Goal: Task Accomplishment & Management: Complete application form

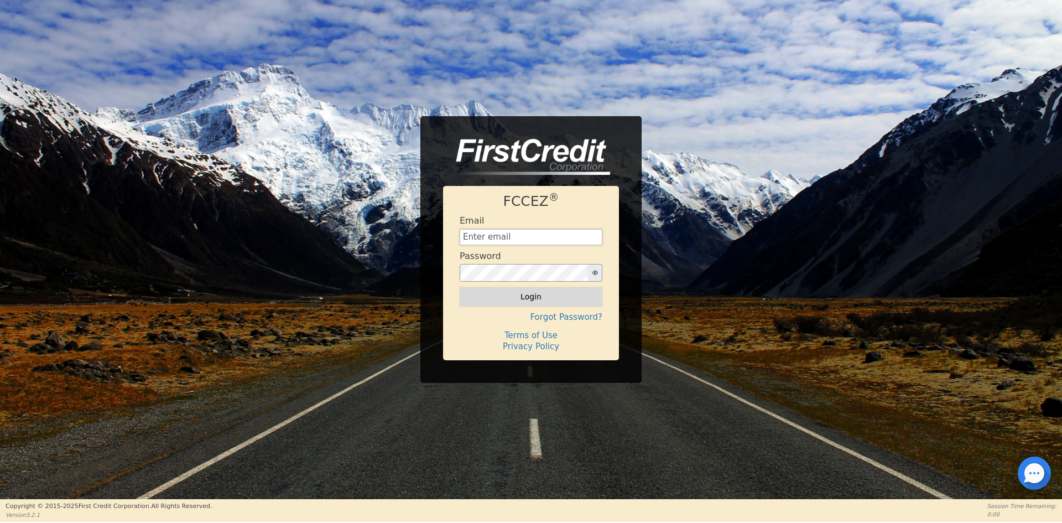
type input "[EMAIL_ADDRESS][DOMAIN_NAME]"
click at [489, 299] on button "Login" at bounding box center [531, 296] width 143 height 19
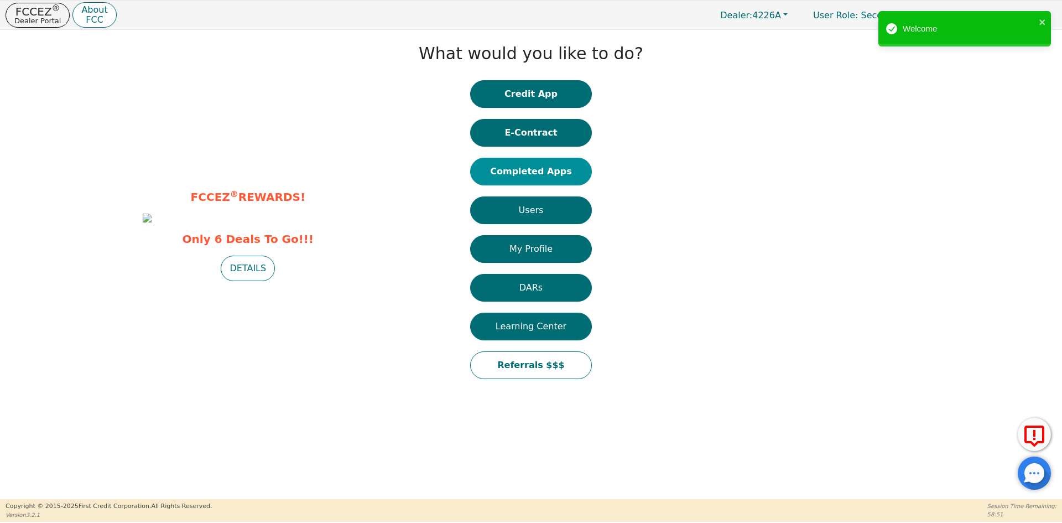
click at [533, 170] on button "Completed Apps" at bounding box center [531, 172] width 122 height 28
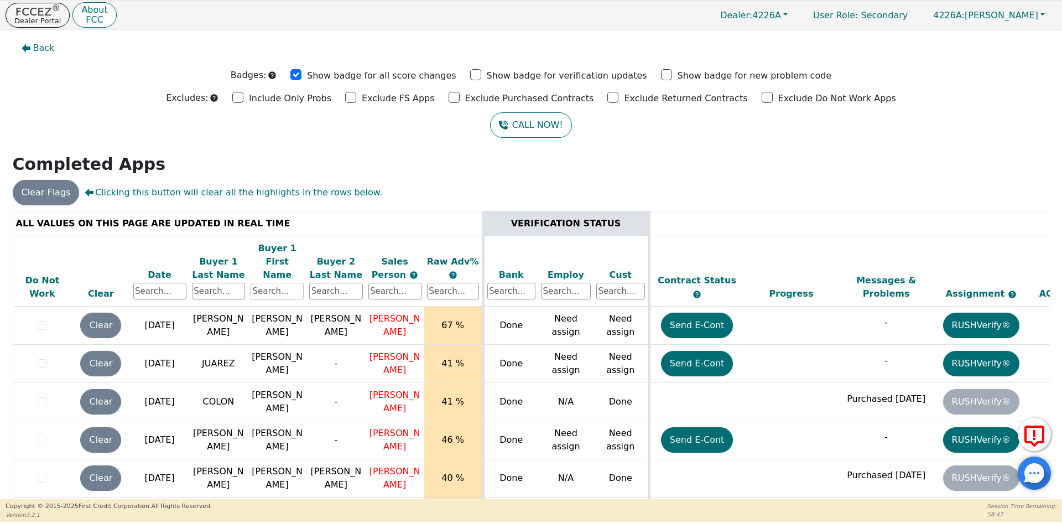
click at [269, 283] on input "text" at bounding box center [276, 291] width 53 height 17
click at [209, 283] on input "text" at bounding box center [218, 291] width 53 height 17
type input "GOMEZ"
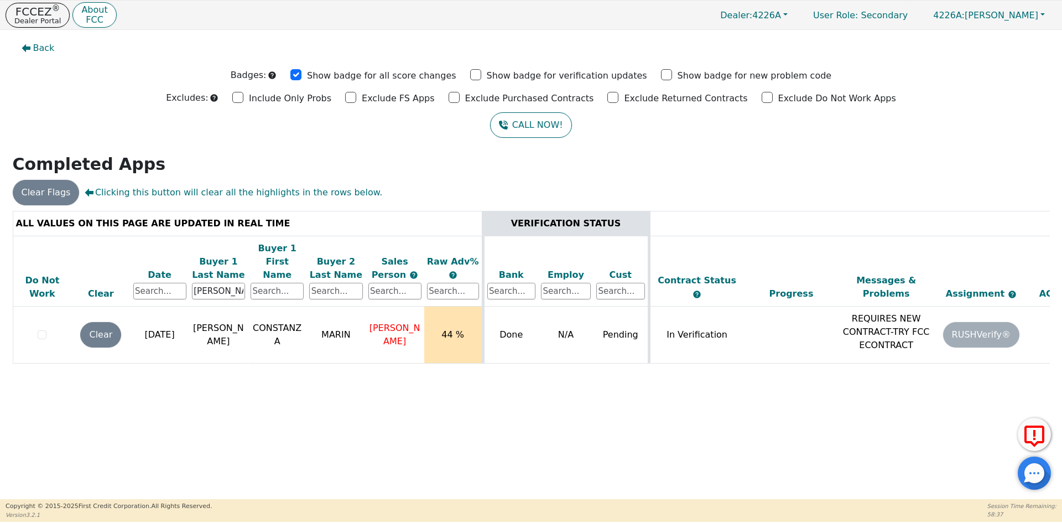
drag, startPoint x: 737, startPoint y: 366, endPoint x: 781, endPoint y: 370, distance: 44.4
click at [781, 370] on div "ALL VALUES ON THIS PAGE ARE UPDATED IN REAL TIME VERIFICATION STATUS Do Not Wor…" at bounding box center [531, 296] width 1037 height 170
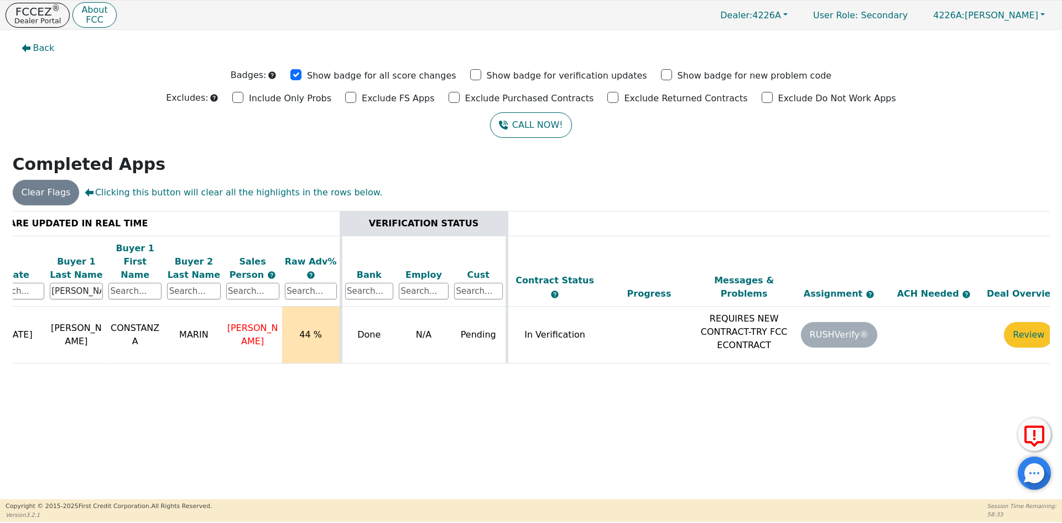
scroll to position [0, 169]
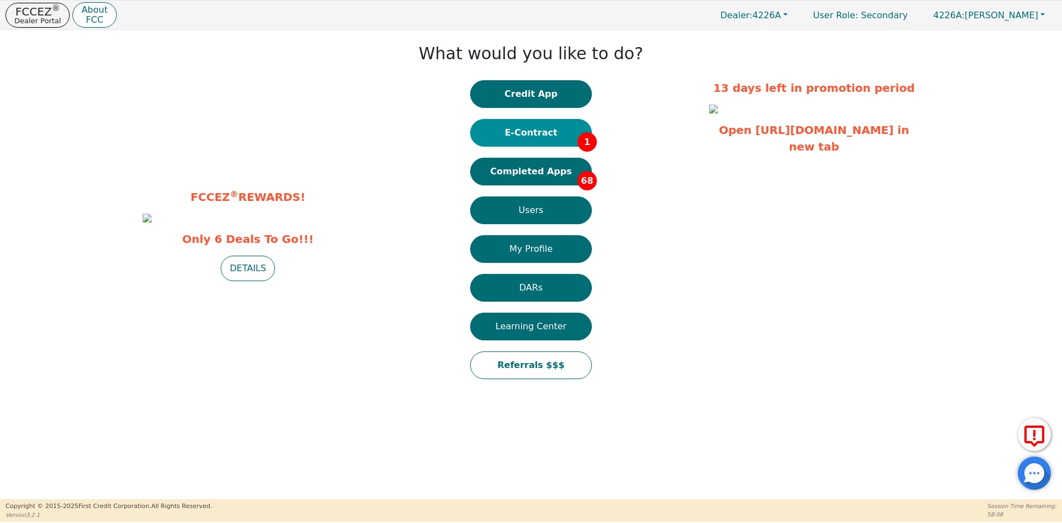
click at [539, 125] on button "E-Contract 1" at bounding box center [531, 133] width 122 height 28
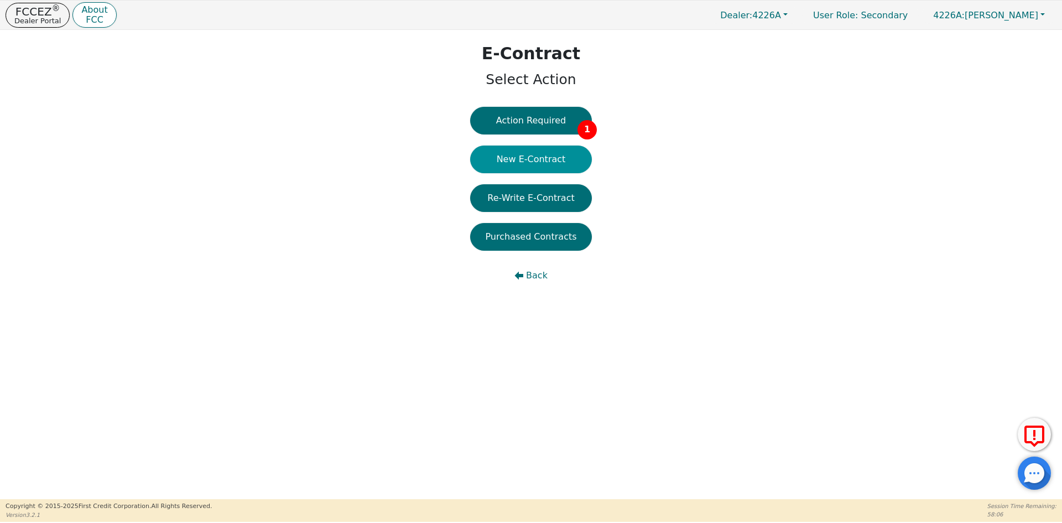
click at [523, 161] on button "New E-Contract" at bounding box center [531, 159] width 122 height 28
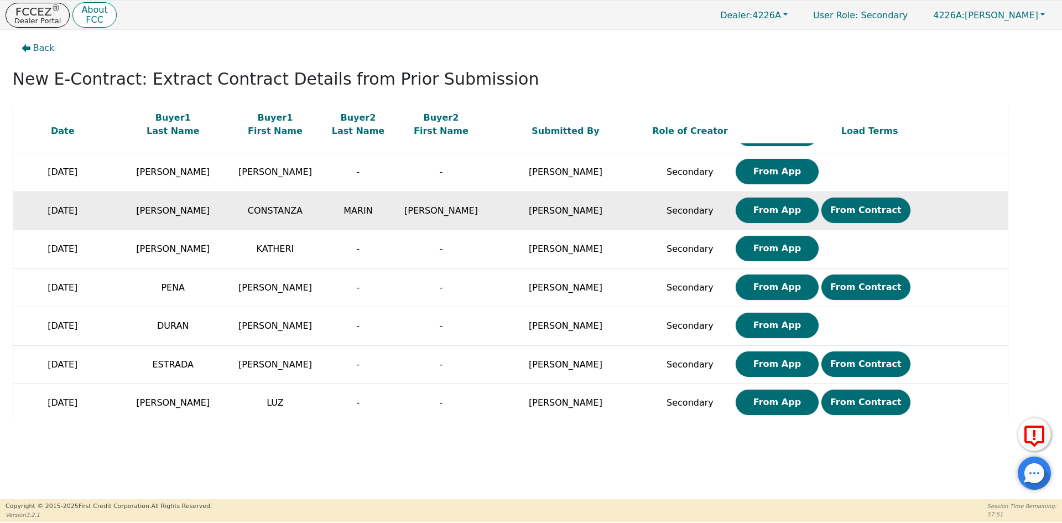
scroll to position [740, 0]
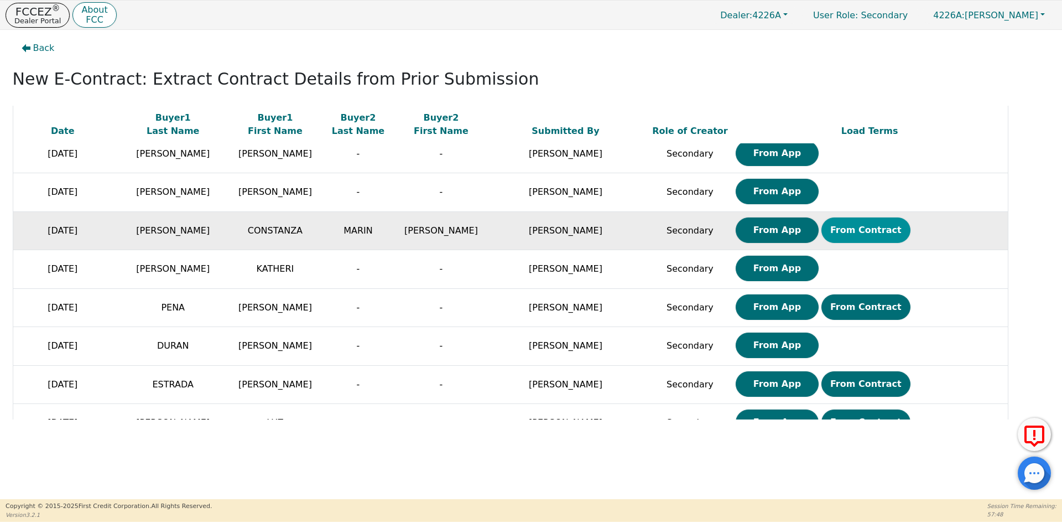
click at [836, 229] on button "From Contract" at bounding box center [865, 229] width 89 height 25
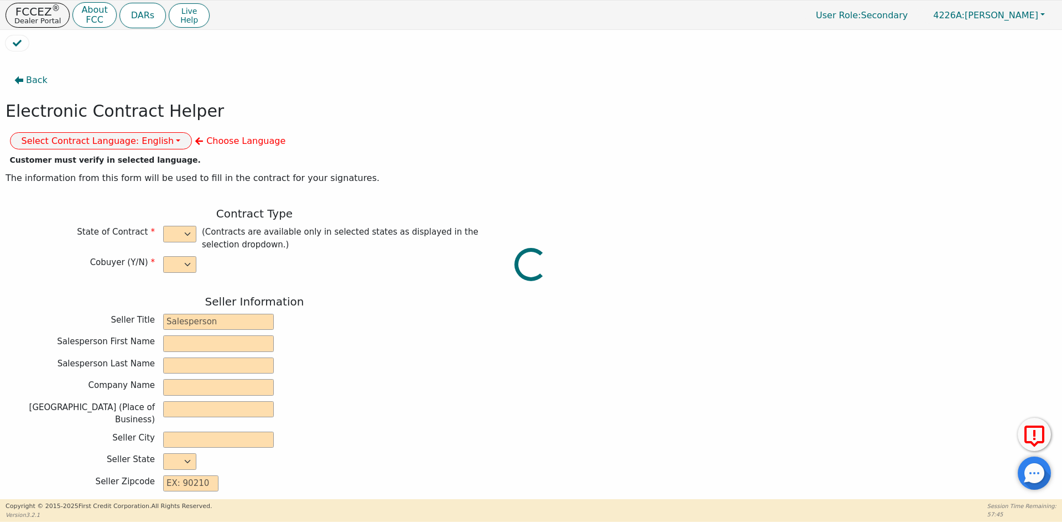
click at [331, 35] on div at bounding box center [531, 35] width 1051 height 0
select select "y"
type input "ANALISTA"
type input "ELKIN"
type input "CORREAL"
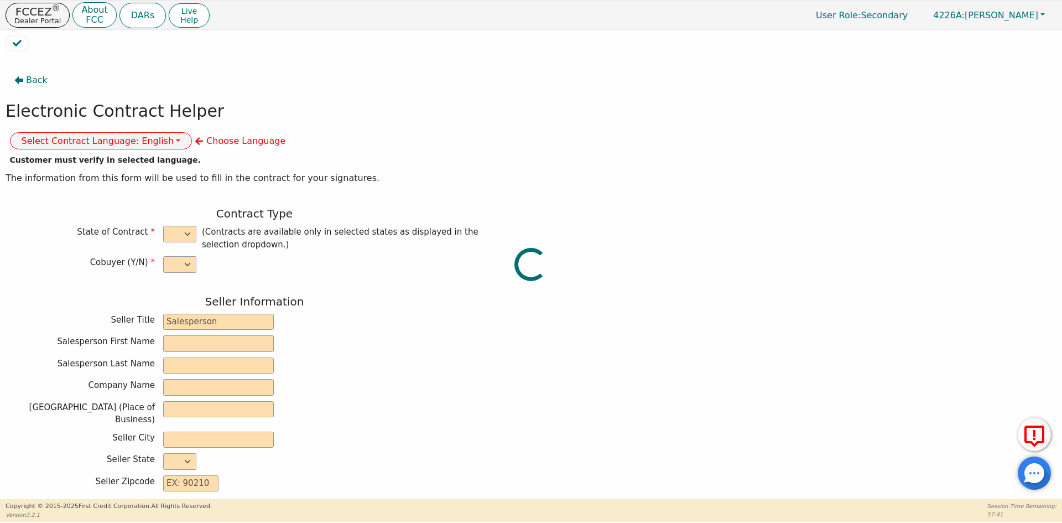
type input "DIAMOND PERFECT. DBA AQUAFEEL"
type input "230 CAPCOM AVE STE 103"
type input "WAKE FOREST"
select select "NC"
type input "27587"
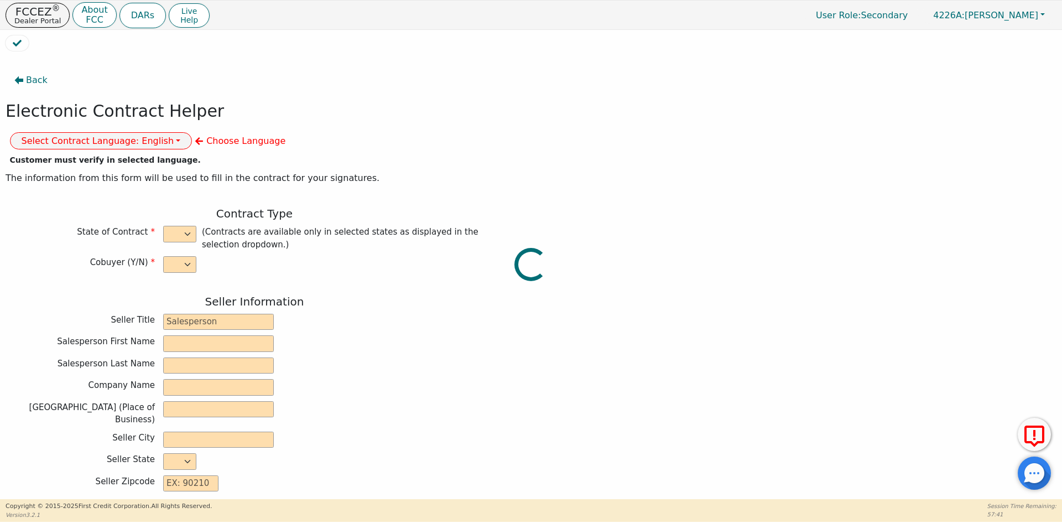
type input "WATER PURIFICATION SYSTEM"
type input "AQUAFEEL"
type input "W525"
type input "CONSTANZA"
type input "GOMEZ"
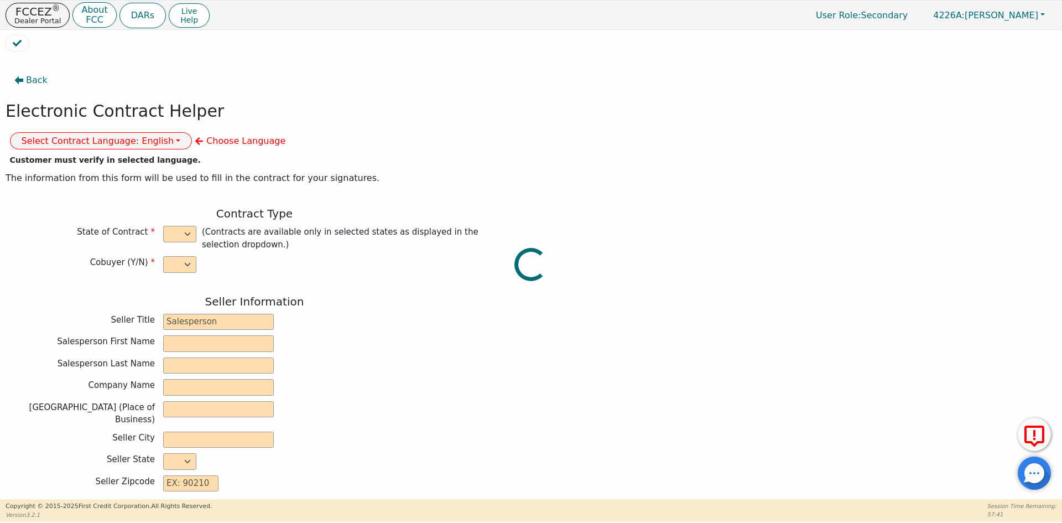
type input "tatagomezgiraldo@gmail.com"
type input "ALEJANDRO"
type input "MARIN"
type input "almaronet@gmail.com"
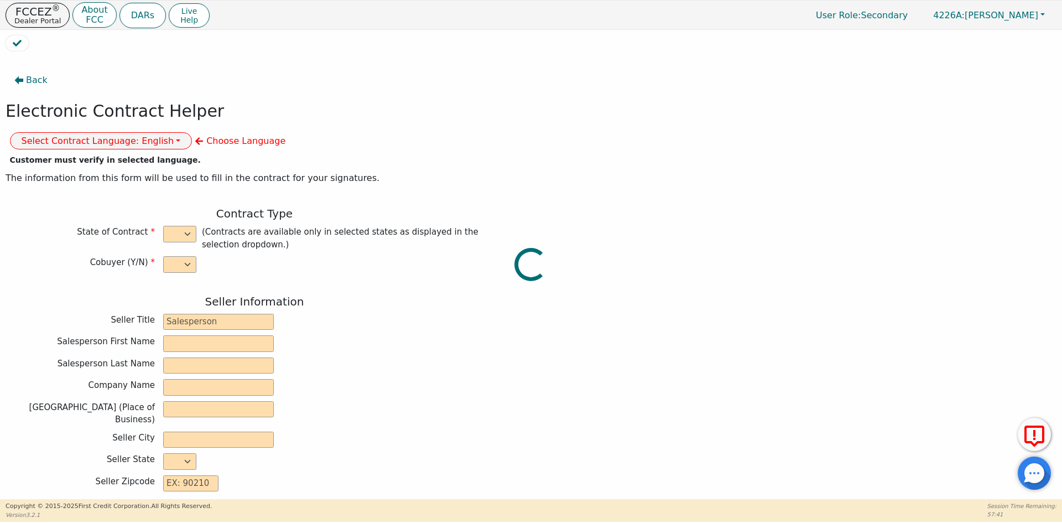
type input "almaronet@gmail.com"
type input "10904 CRIPPLE CREEK LN"
type input "CHARLOTTE"
type input "Mecklenburg County"
select select "NC"
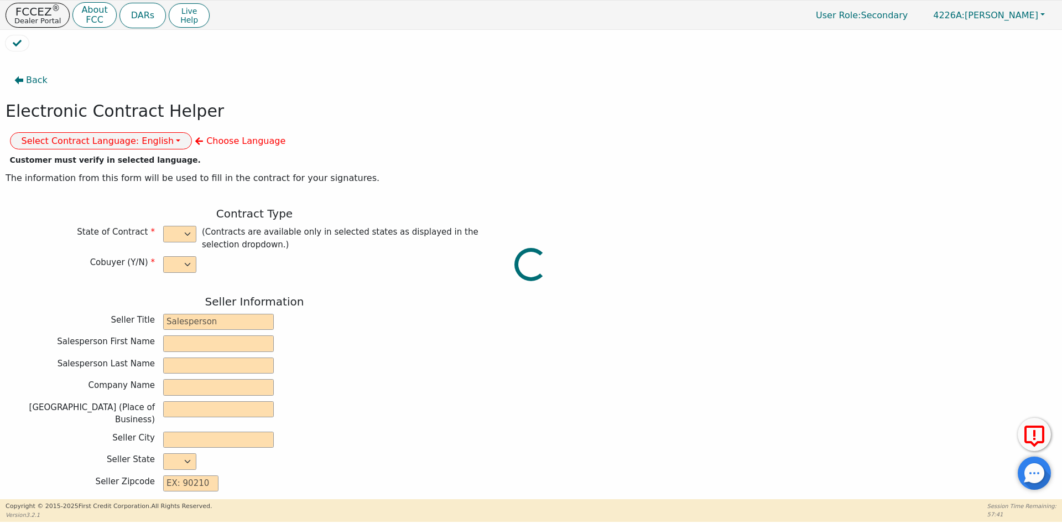
type input "28277"
type input "2025-08-19"
type input "10.99"
type input "2025-09-05"
type input "60"
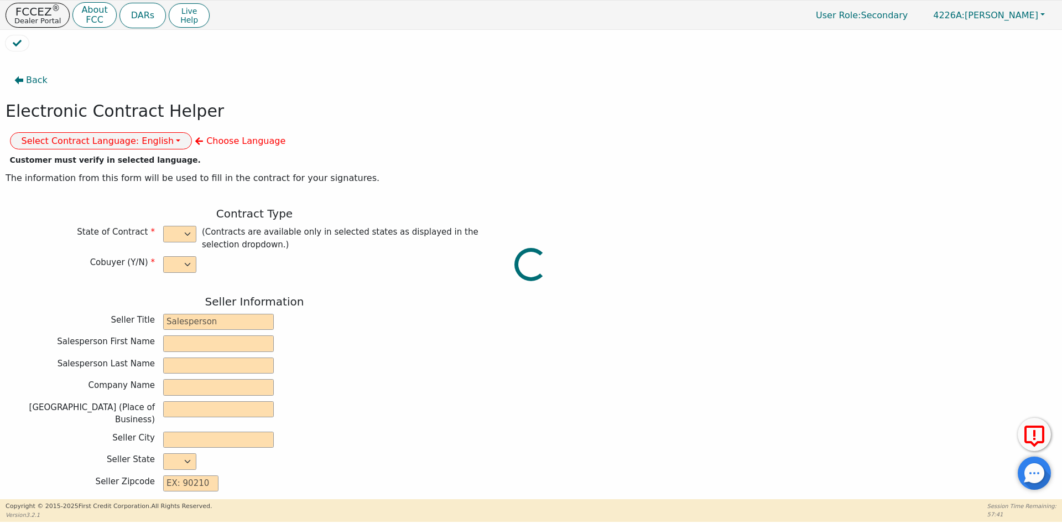
type input "0"
type input "7990.00"
type input "0.00"
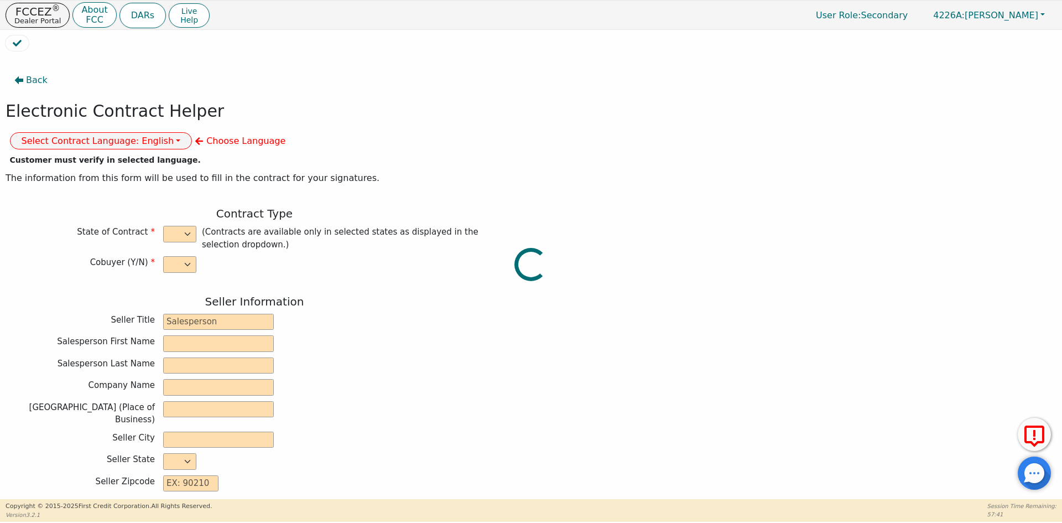
type input "0.00"
type input "7990.00"
type input "10420.80"
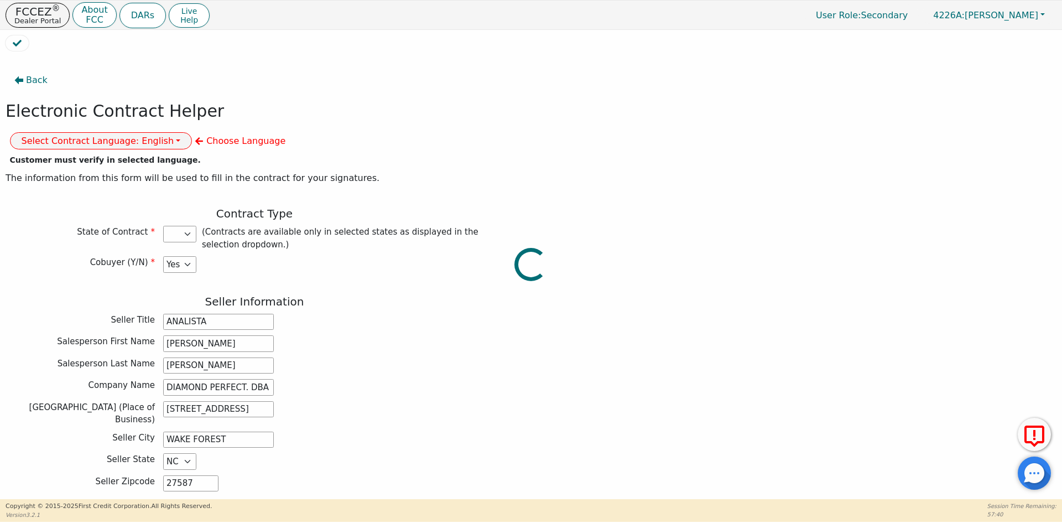
select select "NC"
click at [192, 132] on button "Select Contract Language: English" at bounding box center [101, 140] width 182 height 17
click at [98, 158] on link "English" at bounding box center [54, 165] width 87 height 15
click at [192, 132] on button "Select Contract Language: English" at bounding box center [101, 140] width 182 height 17
click at [98, 173] on link "Spanish" at bounding box center [54, 180] width 87 height 15
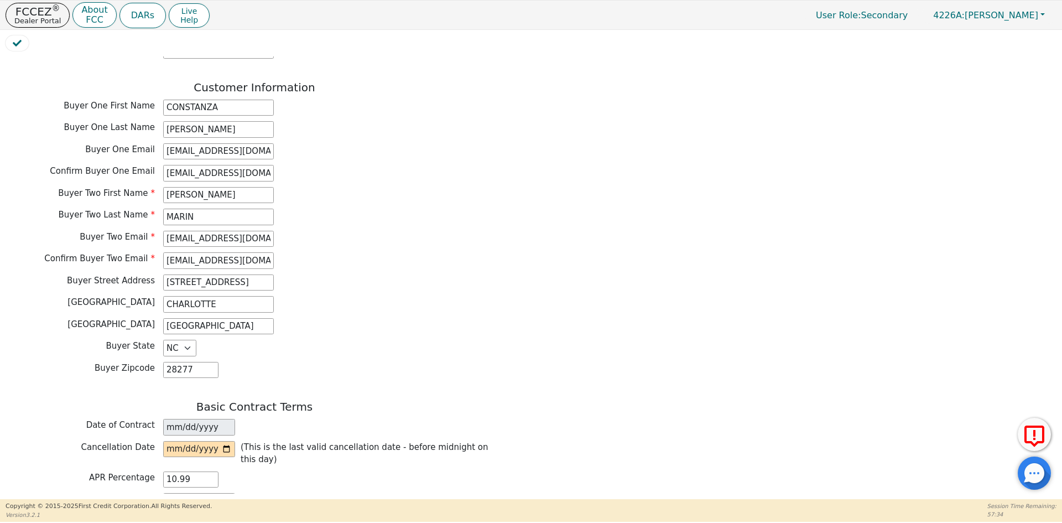
scroll to position [553, 0]
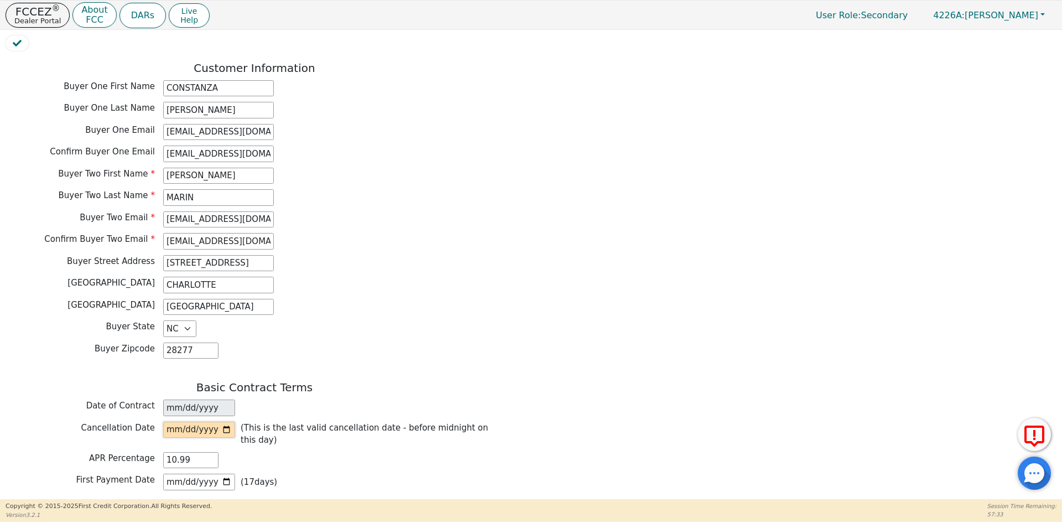
click at [228, 421] on input "date" at bounding box center [199, 429] width 72 height 17
type input "2025-08-22"
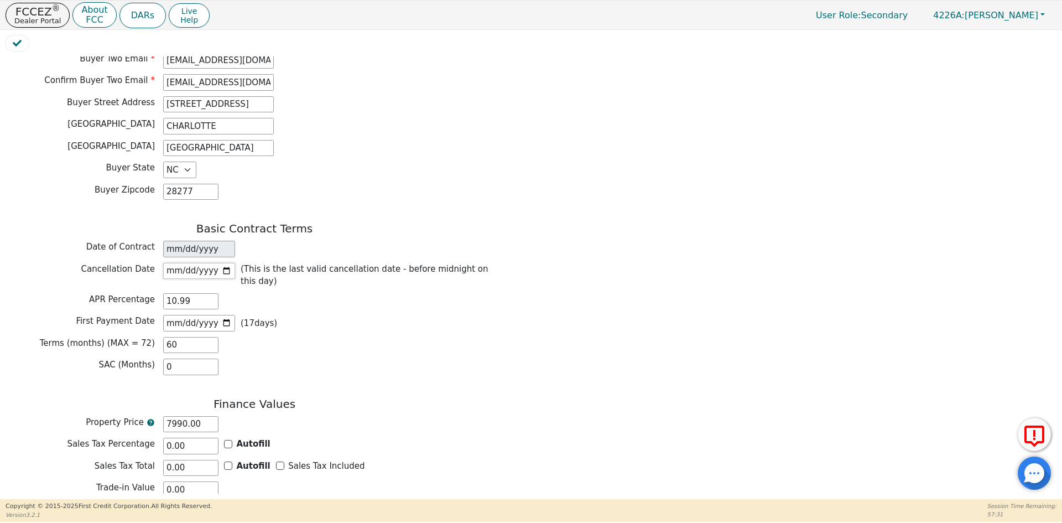
scroll to position [719, 0]
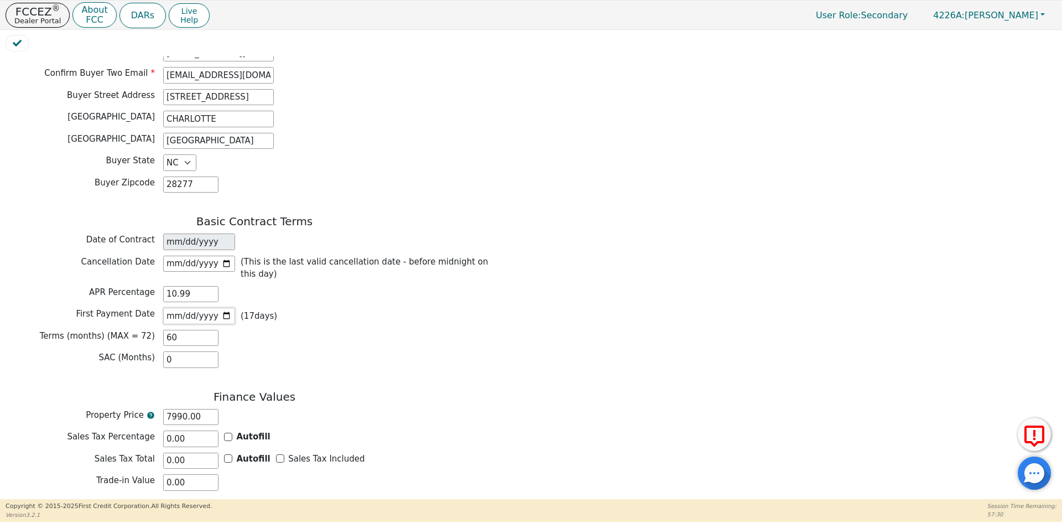
click at [226, 307] on input "2025-09-05" at bounding box center [199, 315] width 72 height 17
click at [224, 307] on input "2025-09-26" at bounding box center [199, 315] width 72 height 17
type input "2025-09-19"
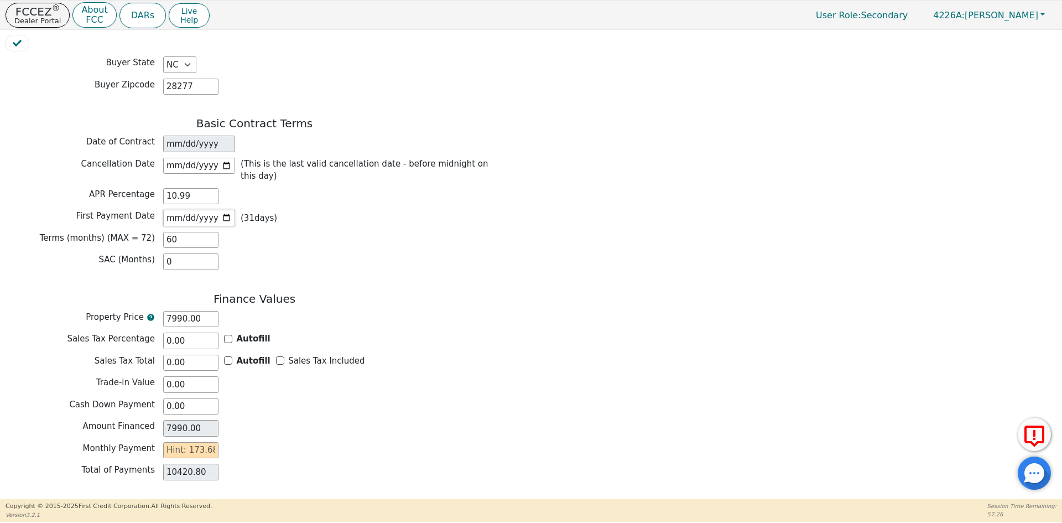
scroll to position [819, 0]
click at [184, 439] on input "text" at bounding box center [190, 447] width 55 height 17
type input "1"
type input "60.00"
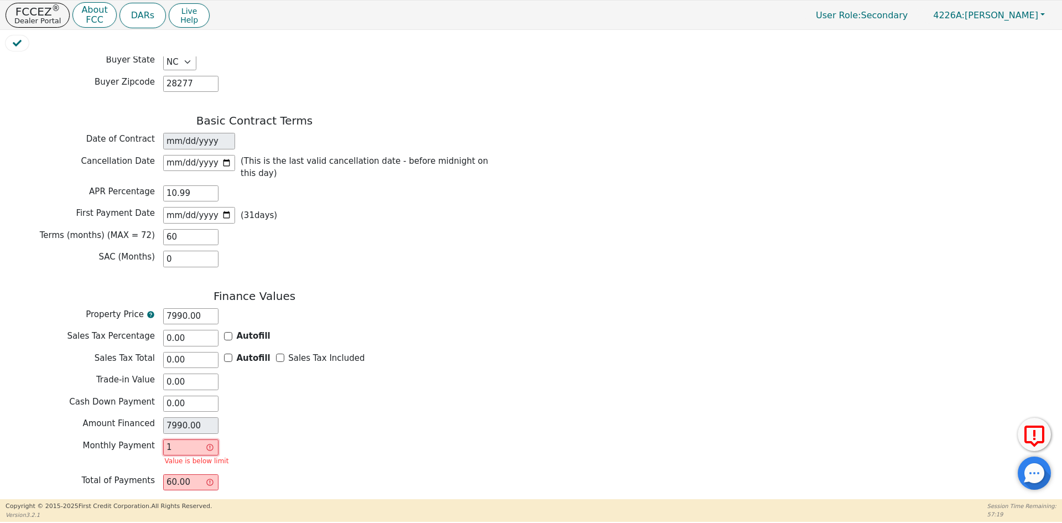
type input "17"
type input "1020.00"
type input "173"
type input "10380.00"
type input "173.6"
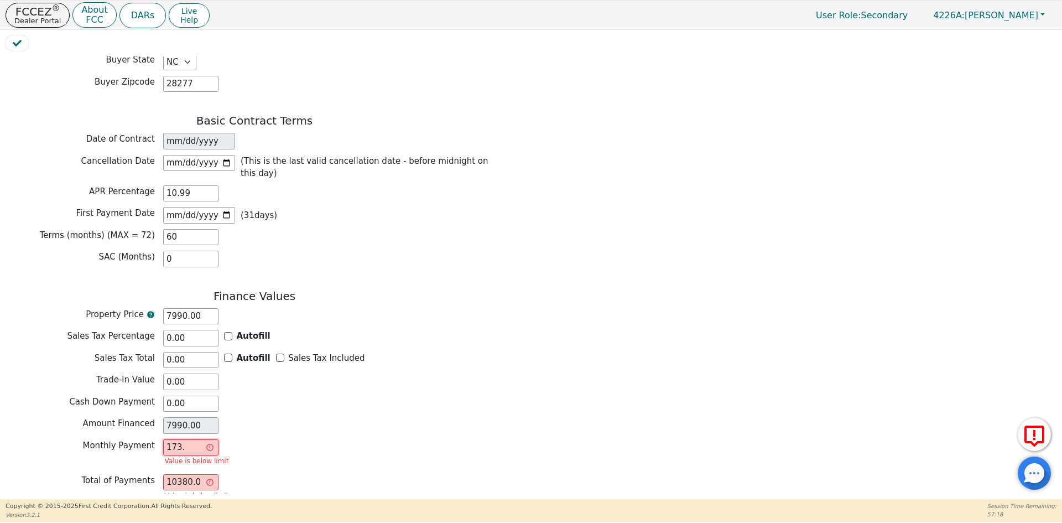
type input "10416.00"
type input "173.68"
type input "10420.80"
type input "173.68"
click at [307, 439] on div "Monthly Payment 173.68" at bounding box center [255, 447] width 498 height 17
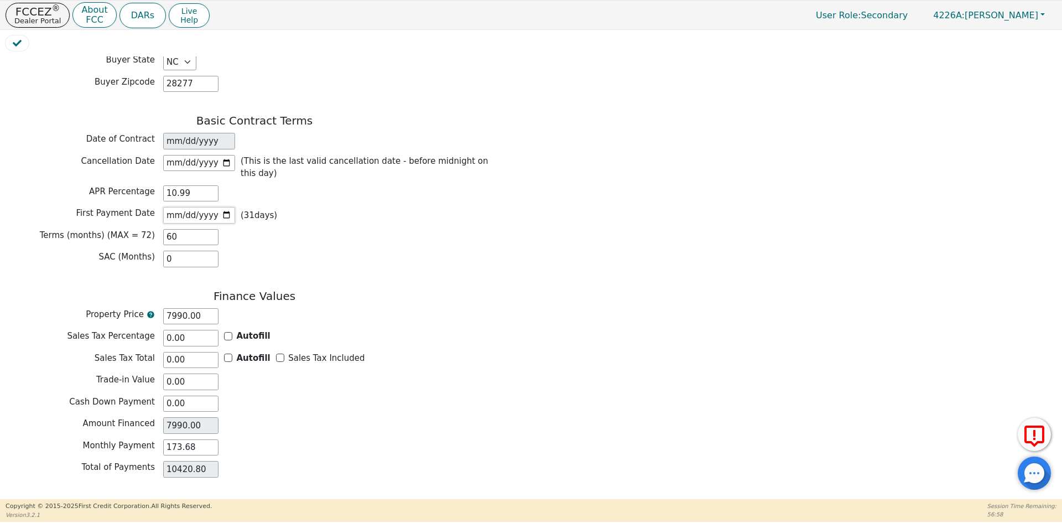
click at [226, 207] on input "2025-09-19" at bounding box center [199, 215] width 72 height 17
click at [226, 207] on input "2025-10-02" at bounding box center [199, 215] width 72 height 17
type input "2025-10-03"
click at [346, 250] on div "SAC (Months) 0" at bounding box center [255, 258] width 498 height 17
click at [89, 499] on button "Review & Begin Contract" at bounding box center [70, 511] width 128 height 25
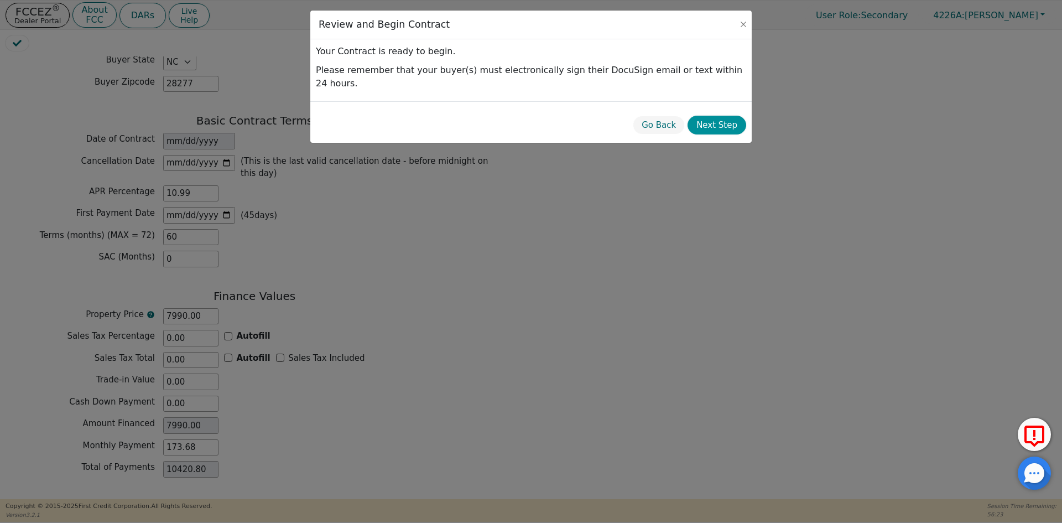
click at [719, 116] on button "Next Step" at bounding box center [716, 125] width 59 height 19
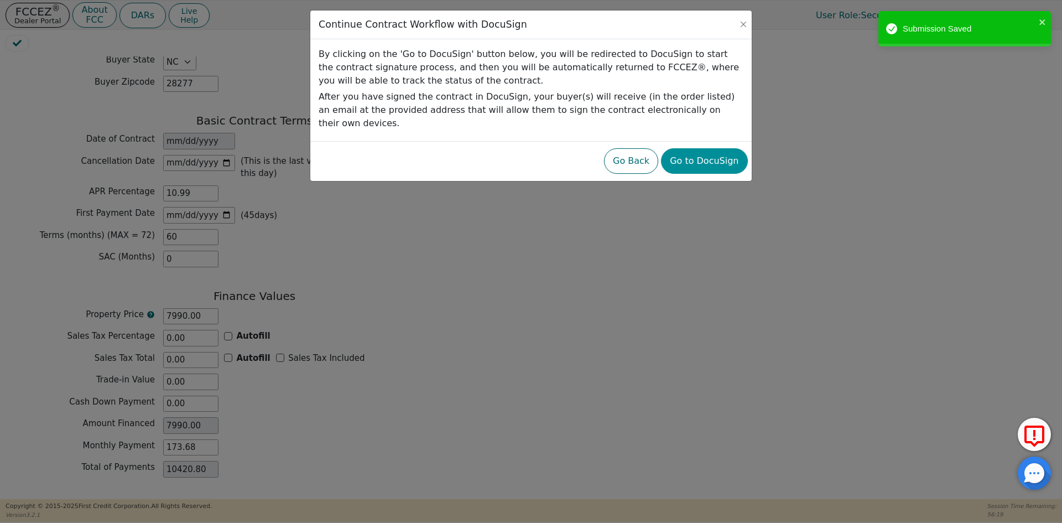
click at [709, 148] on button "Go to DocuSign" at bounding box center [704, 160] width 86 height 25
